Goal: Information Seeking & Learning: Learn about a topic

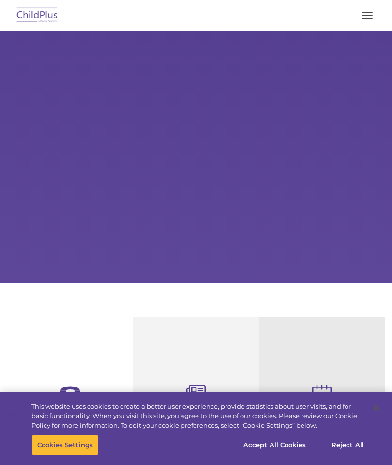
select select "MEDIUM"
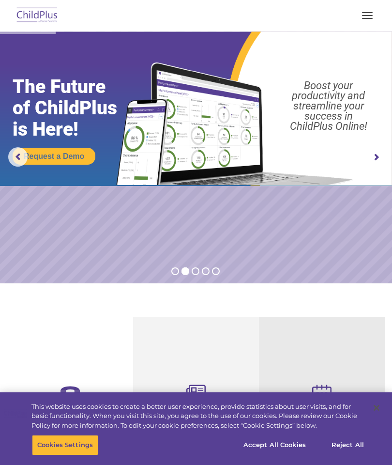
click at [366, 29] on nav "Download Support | Schedule A Demo  MENU MENU Software ChildPlus: The original…" at bounding box center [196, 15] width 392 height 31
click at [366, 6] on div at bounding box center [195, 15] width 353 height 23
click at [359, 17] on button "button" at bounding box center [367, 15] width 20 height 15
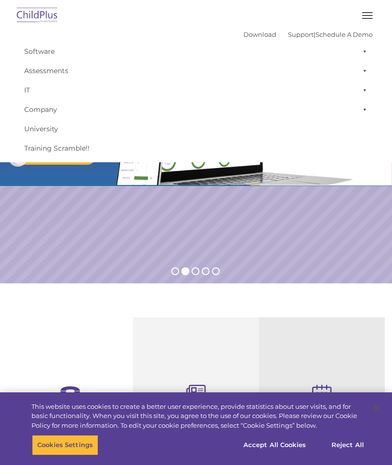
click at [37, 10] on img at bounding box center [38, 15] width 46 height 23
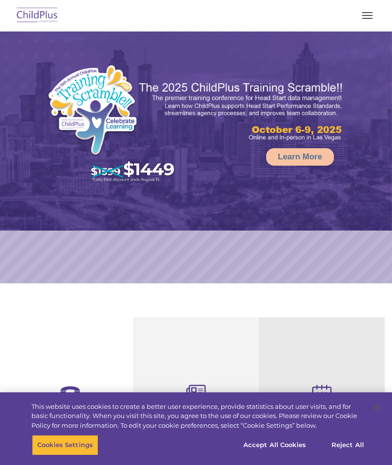
select select "MEDIUM"
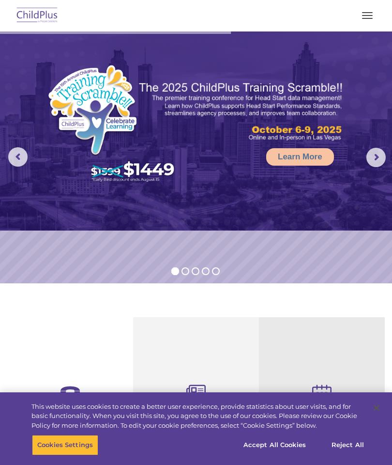
click at [362, 15] on button "button" at bounding box center [367, 15] width 20 height 15
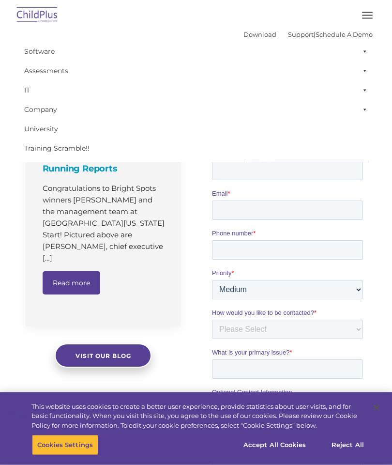
scroll to position [612, 0]
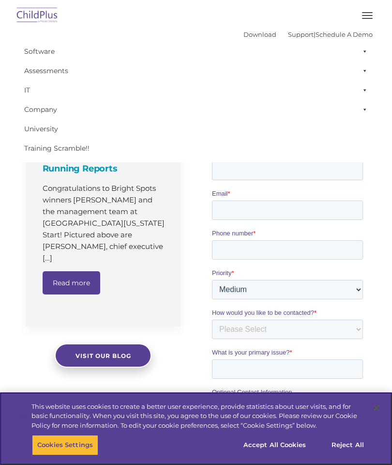
click at [261, 455] on button "Accept All Cookies" at bounding box center [274, 445] width 73 height 20
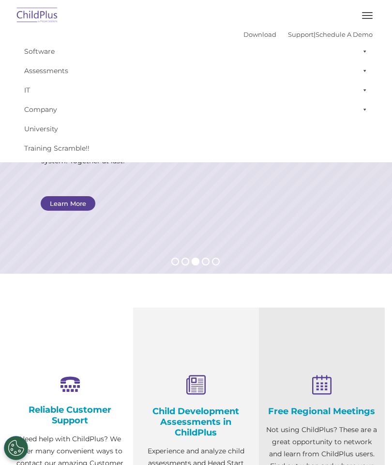
scroll to position [0, 0]
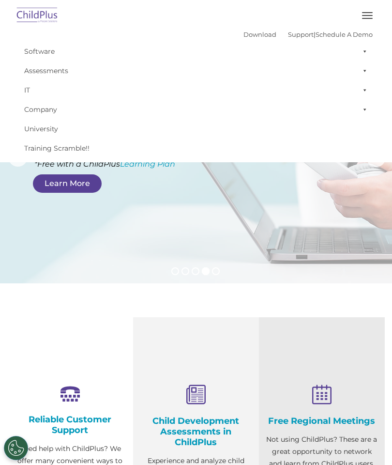
click at [32, 90] on link "IT" at bounding box center [195, 89] width 353 height 19
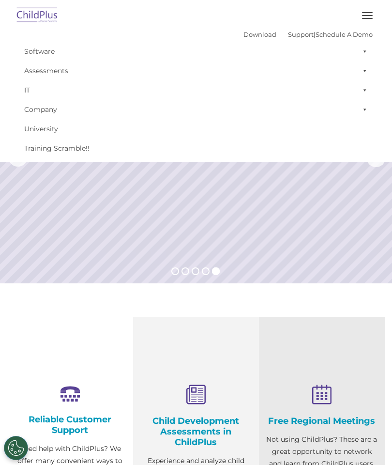
click at [36, 325] on div "Reliable Customer Support Need help with ChildPlus? We offer many convenient wa…" at bounding box center [70, 465] width 126 height 297
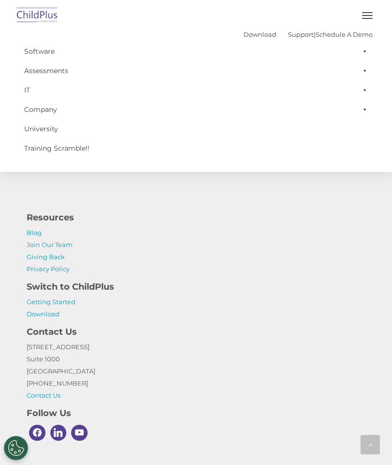
scroll to position [1116, 0]
